Goal: Task Accomplishment & Management: Manage account settings

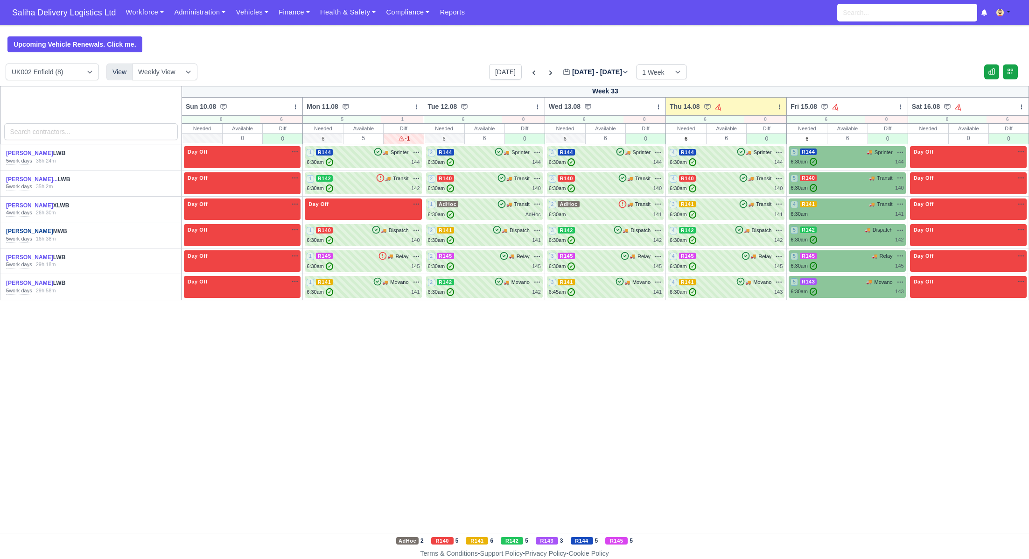
click at [29, 232] on link "[PERSON_NAME]" at bounding box center [29, 231] width 47 height 7
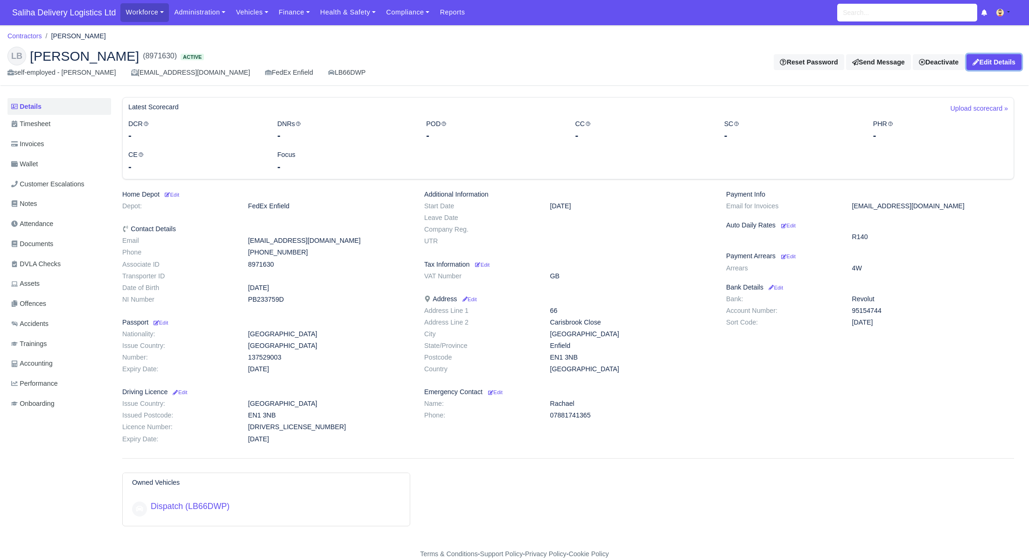
click at [1015, 68] on link "Edit Details" at bounding box center [994, 62] width 55 height 16
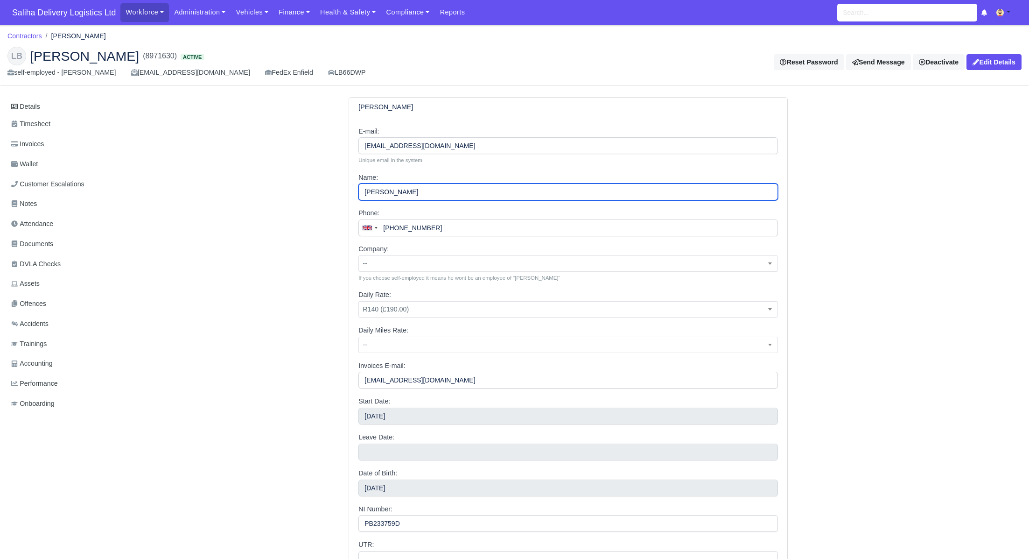
click at [414, 195] on input "[PERSON_NAME]" at bounding box center [569, 191] width 420 height 17
paste input "Barwuah"
type input "[PERSON_NAME]"
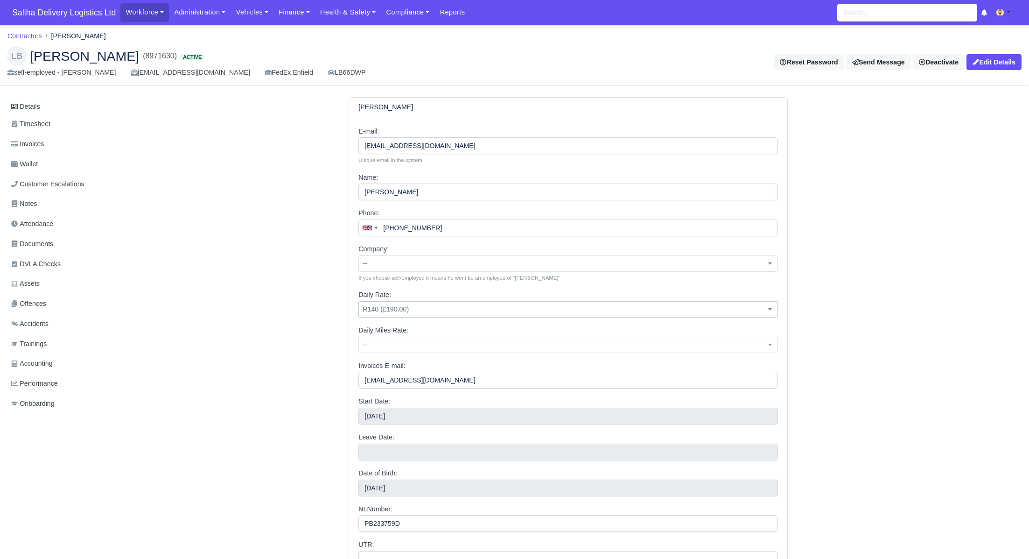
click at [418, 311] on span "R140 (£190.00)" at bounding box center [568, 309] width 419 height 12
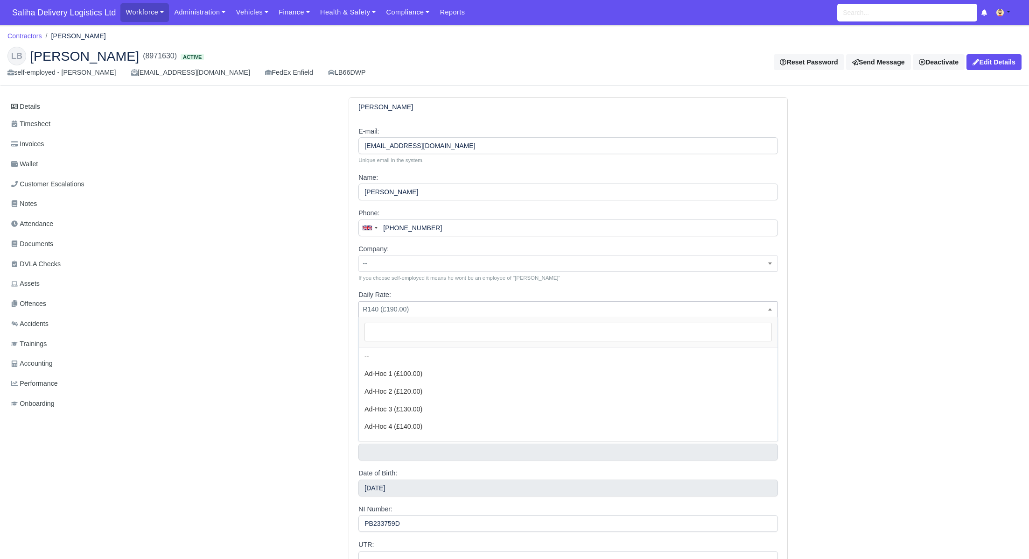
scroll to position [230, 0]
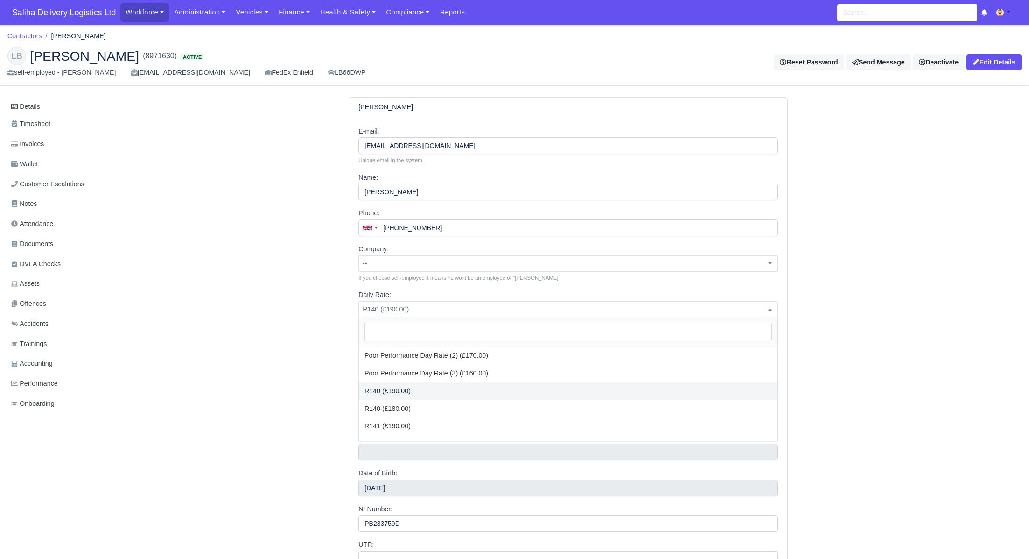
click at [301, 289] on div "[PERSON_NAME] E-mail: [EMAIL_ADDRESS][DOMAIN_NAME] Unique email in the system. …" at bounding box center [568, 390] width 906 height 587
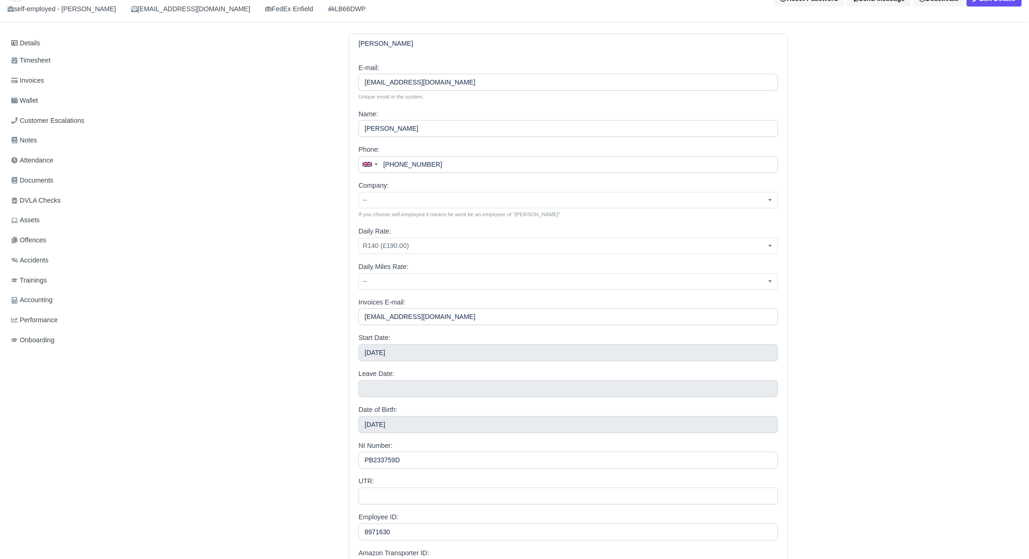
scroll to position [135, 0]
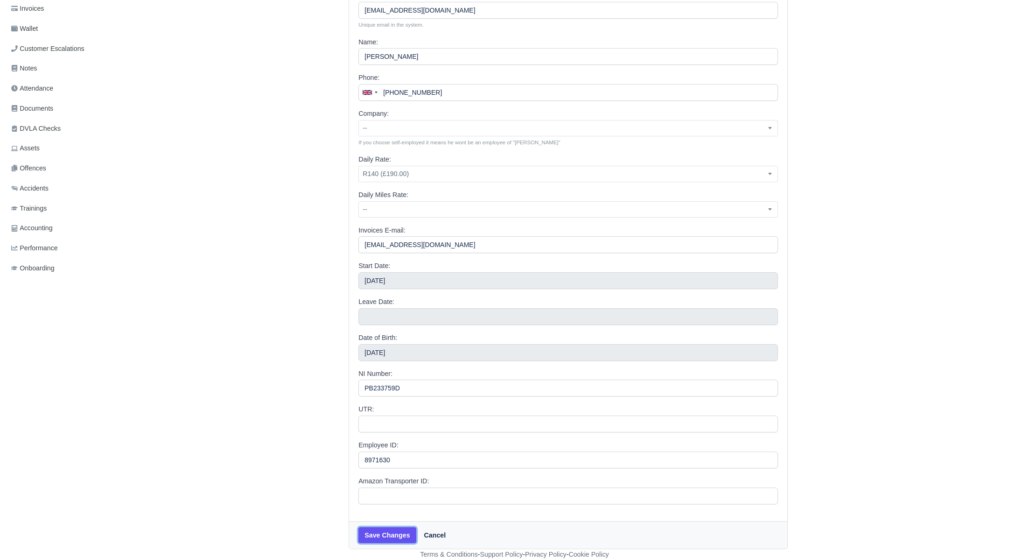
click at [386, 538] on button "Save Changes" at bounding box center [387, 535] width 57 height 16
